Goal: Information Seeking & Learning: Check status

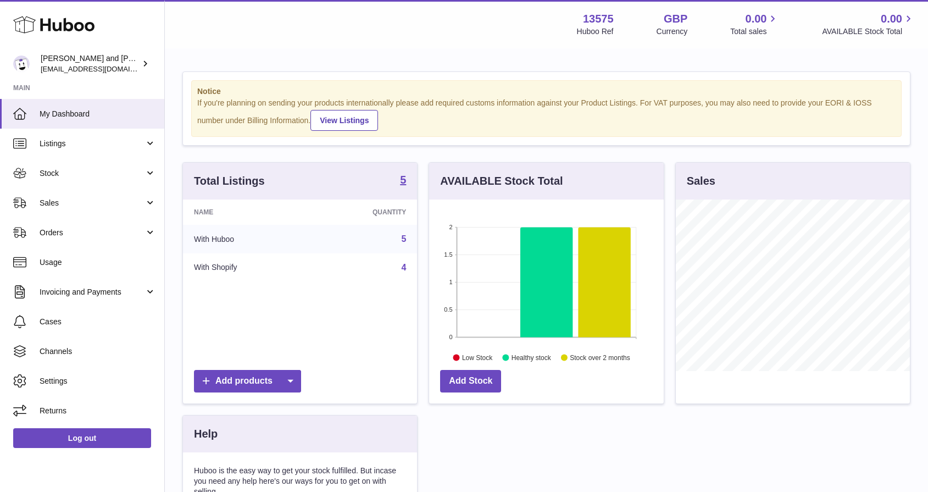
scroll to position [171, 235]
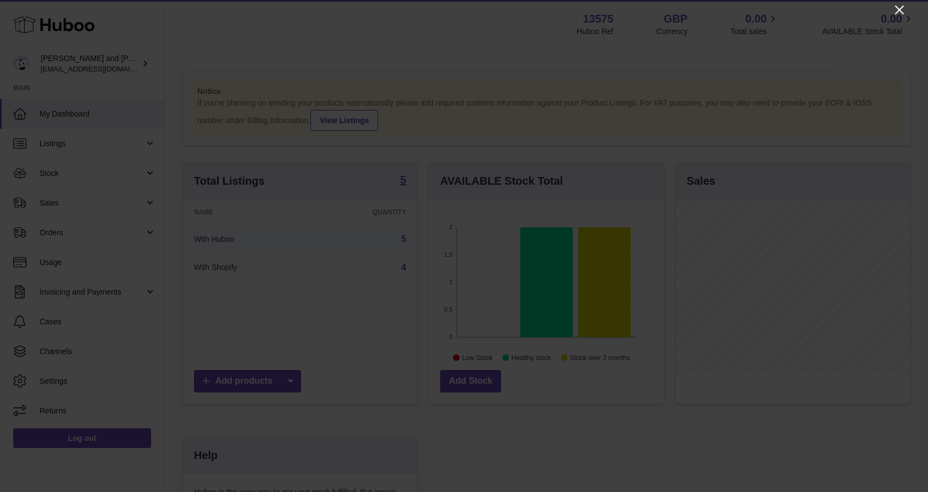
click at [899, 8] on icon "Close" at bounding box center [899, 9] width 13 height 13
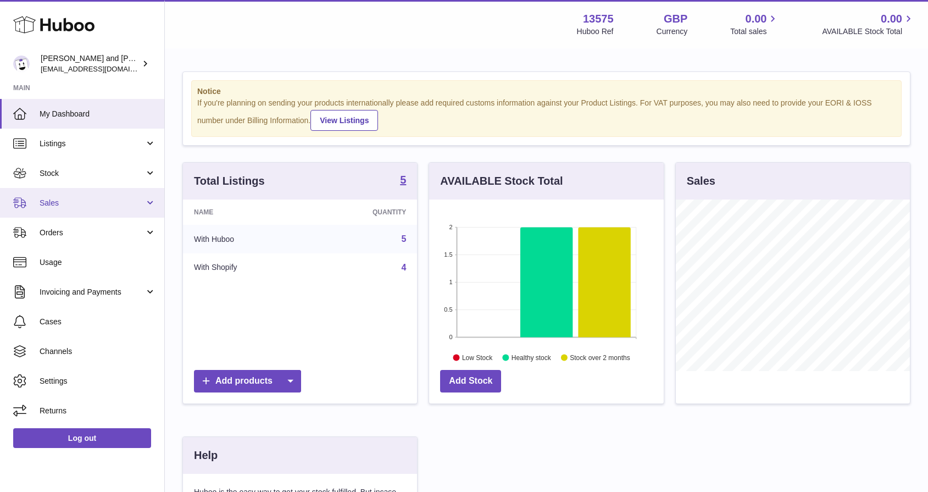
click at [71, 214] on link "Sales" at bounding box center [82, 203] width 164 height 30
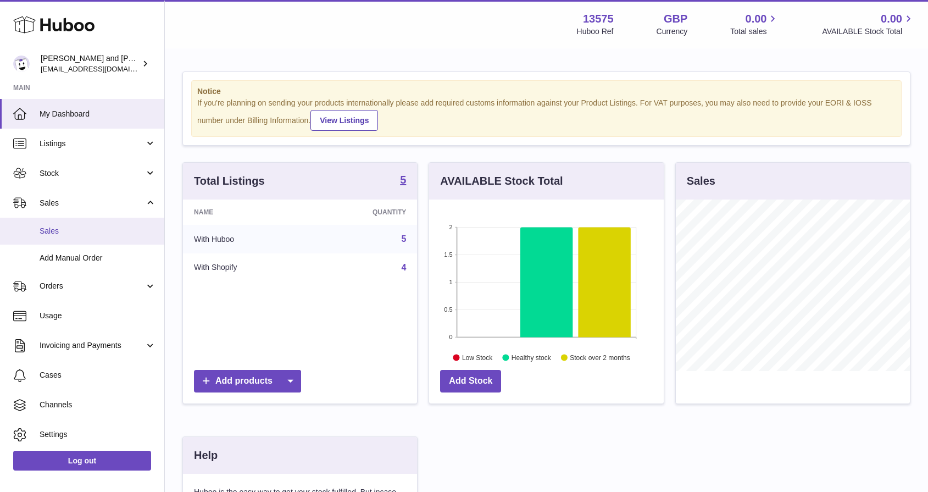
click at [79, 229] on span "Sales" at bounding box center [98, 231] width 116 height 10
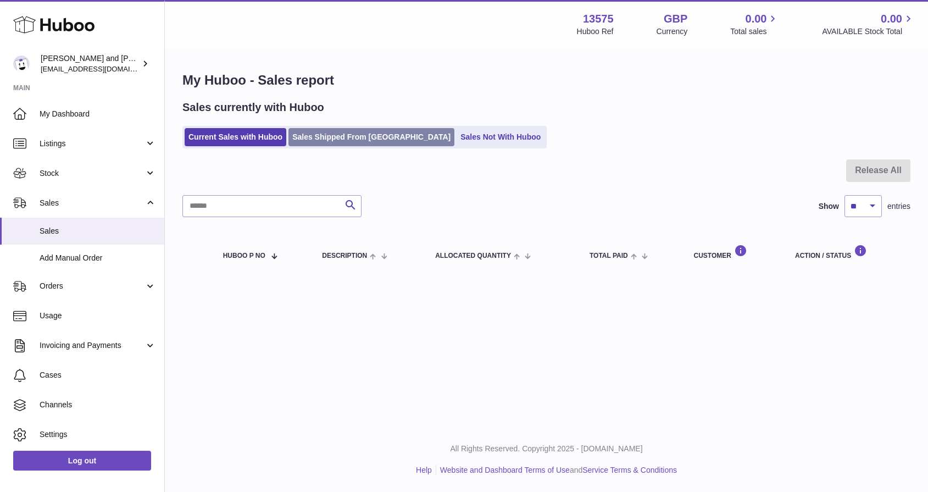
click at [343, 145] on link "Sales Shipped From [GEOGRAPHIC_DATA]" at bounding box center [371, 137] width 166 height 18
click at [461, 146] on ul "Current Sales with Huboo Sales Shipped From Huboo Sales Not With Huboo" at bounding box center [364, 137] width 364 height 23
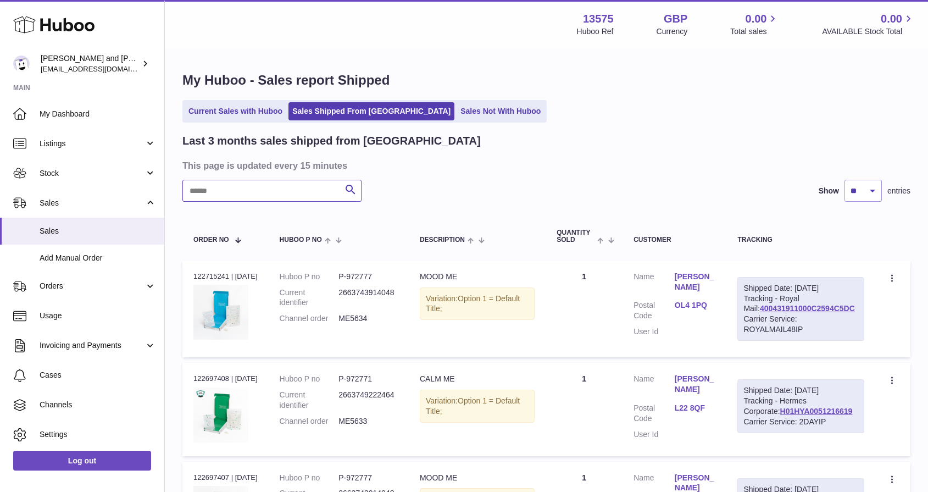
click at [237, 182] on input "text" at bounding box center [271, 191] width 179 height 22
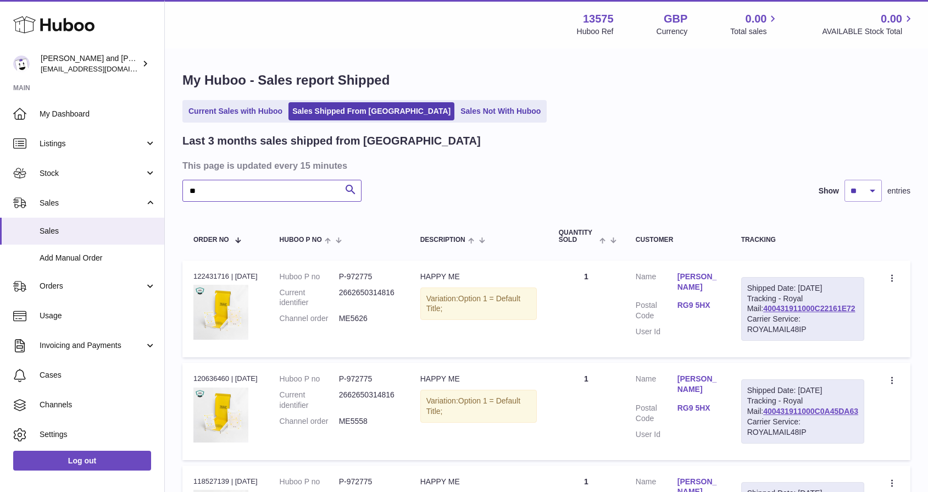
type input "*"
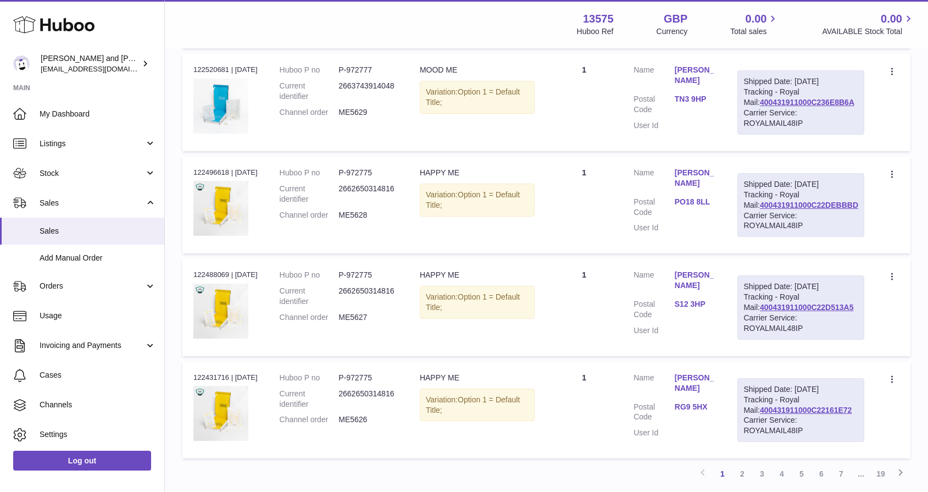
scroll to position [814, 0]
